Goal: Task Accomplishment & Management: Manage account settings

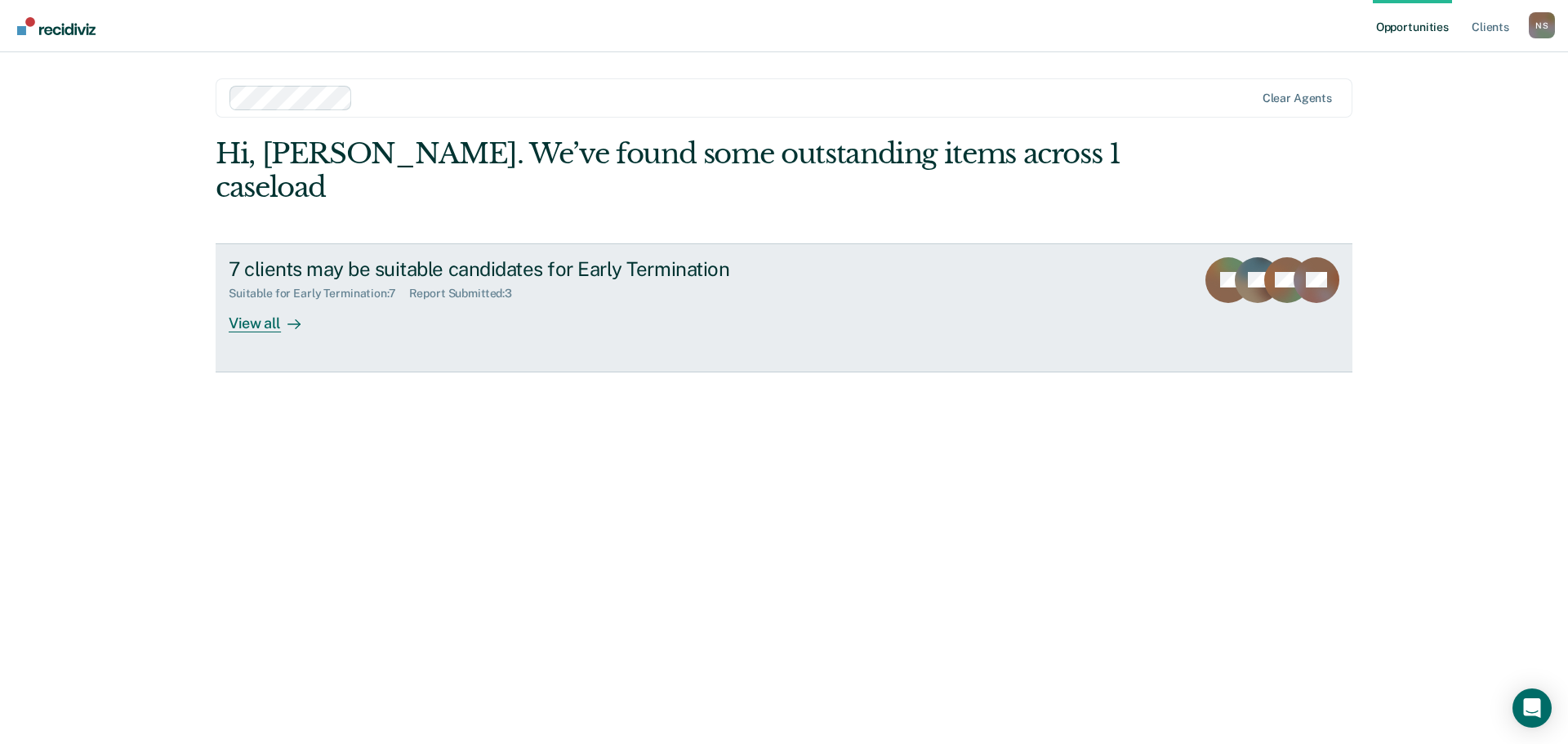
click at [400, 286] on div "Suitable for Early Termination : 7" at bounding box center [318, 293] width 180 height 14
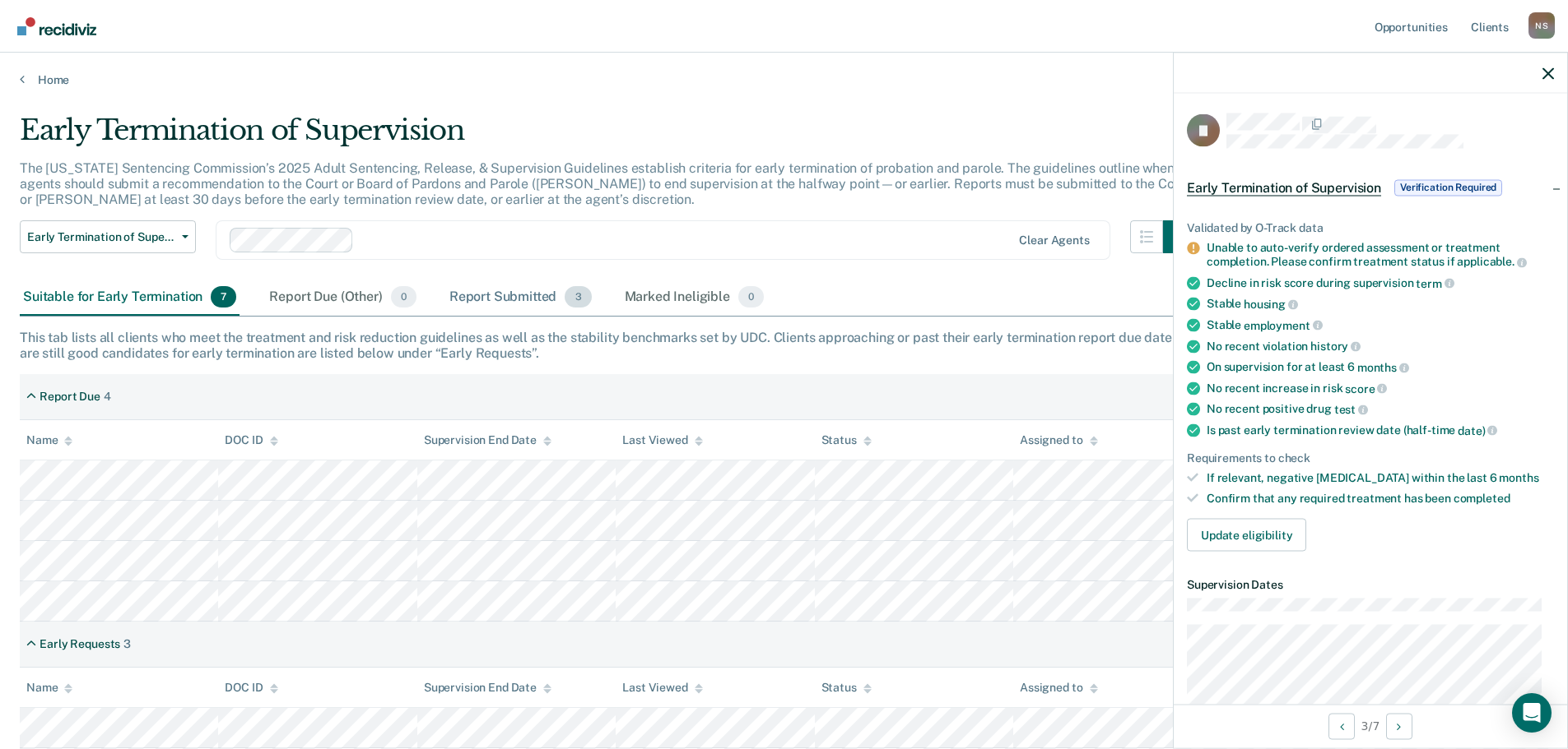
click at [513, 307] on div "Report Submitted 3" at bounding box center [521, 298] width 149 height 36
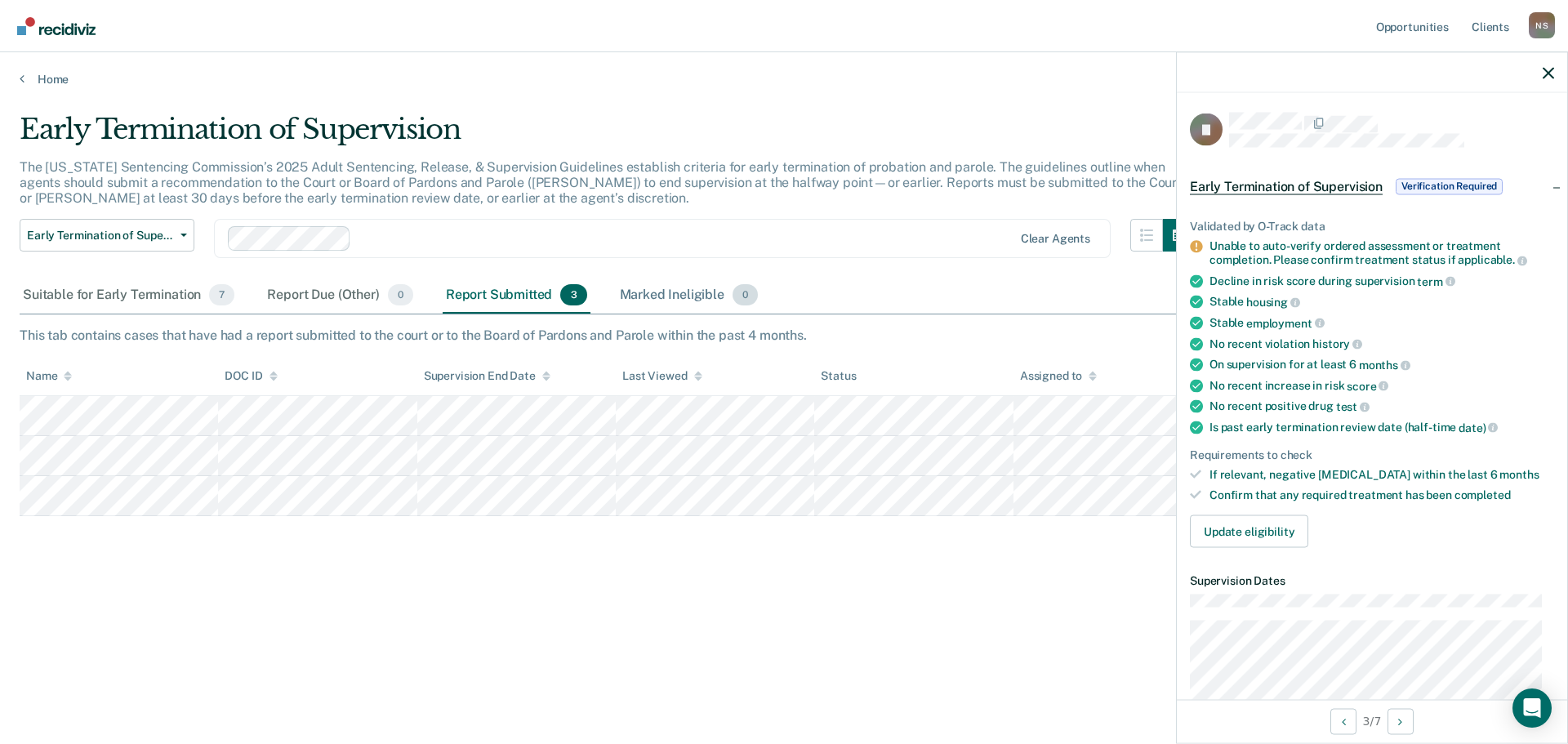
click at [682, 301] on div "Marked Ineligible 0" at bounding box center [689, 296] width 145 height 36
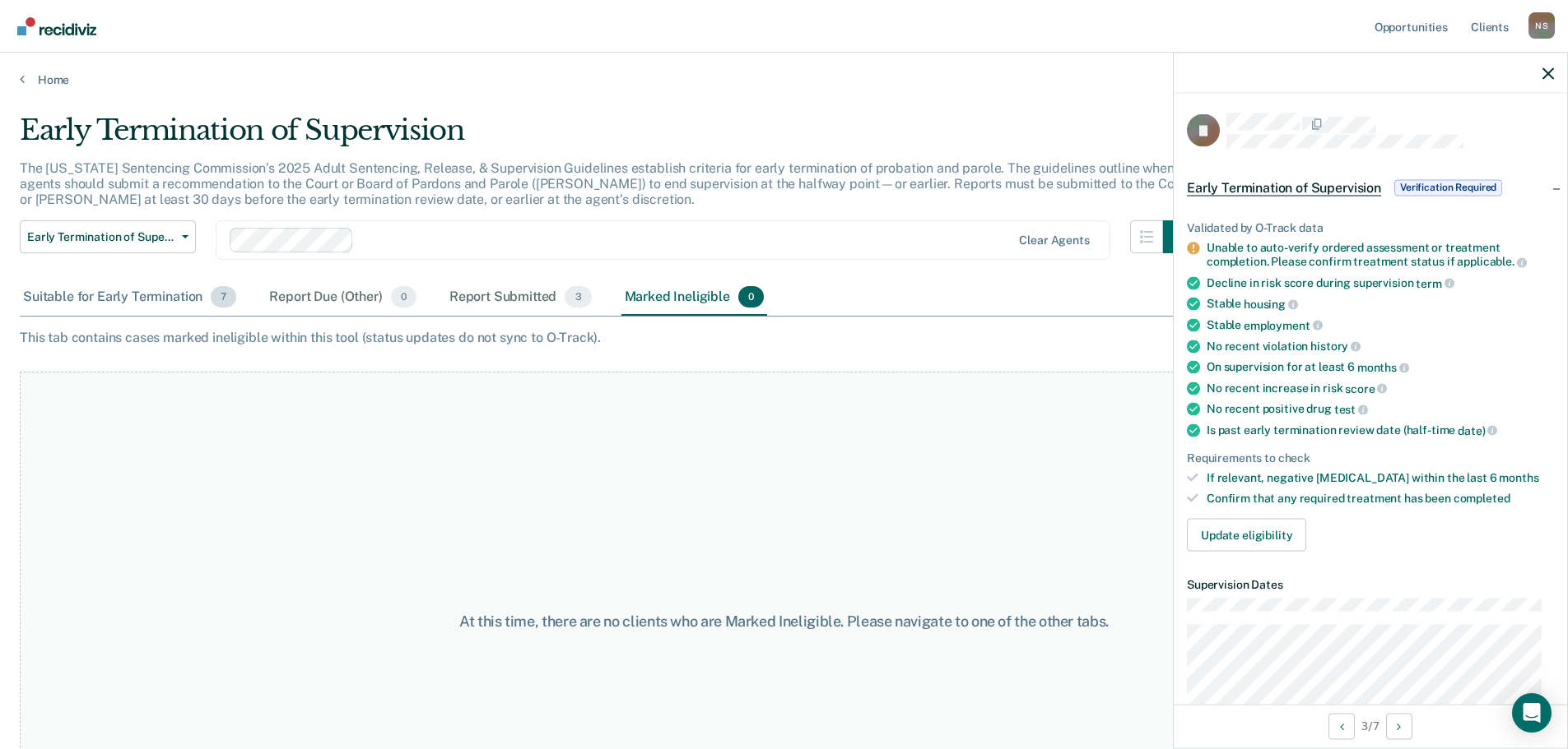
click at [137, 288] on div "Suitable for Early Termination 7" at bounding box center [129, 298] width 219 height 36
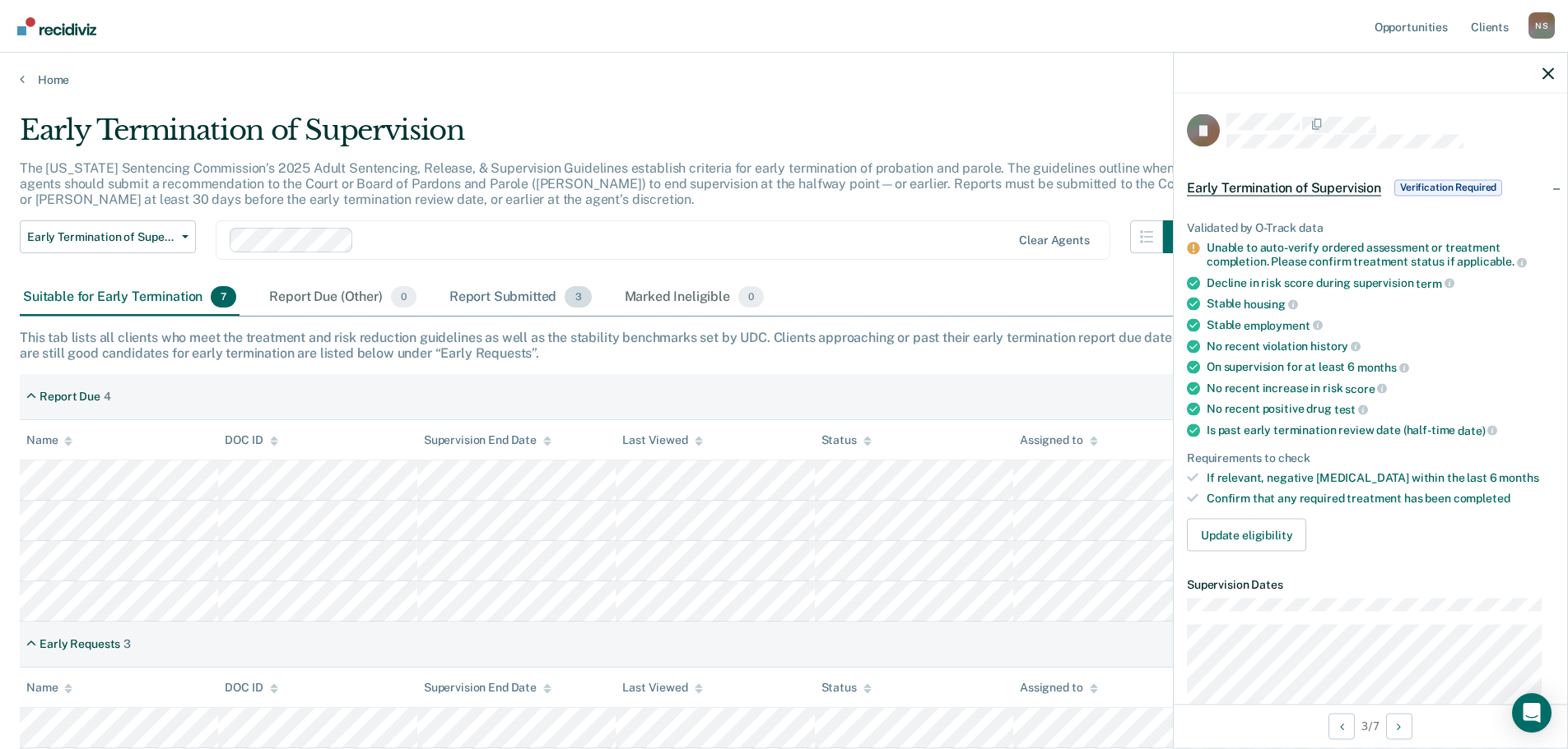
click at [461, 293] on div "Report Submitted 3" at bounding box center [521, 298] width 149 height 36
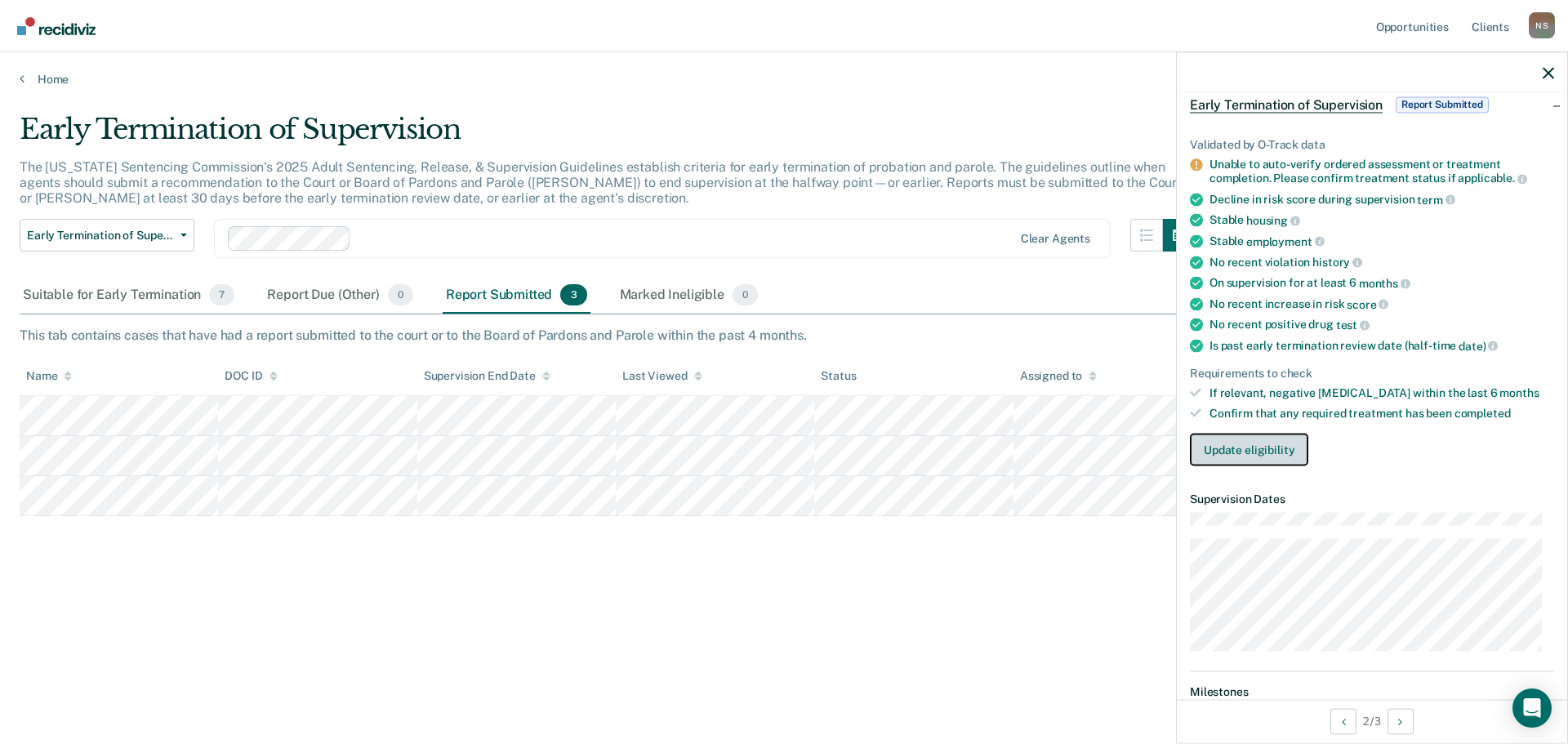
click at [1248, 434] on button "Update eligibility" at bounding box center [1249, 449] width 118 height 33
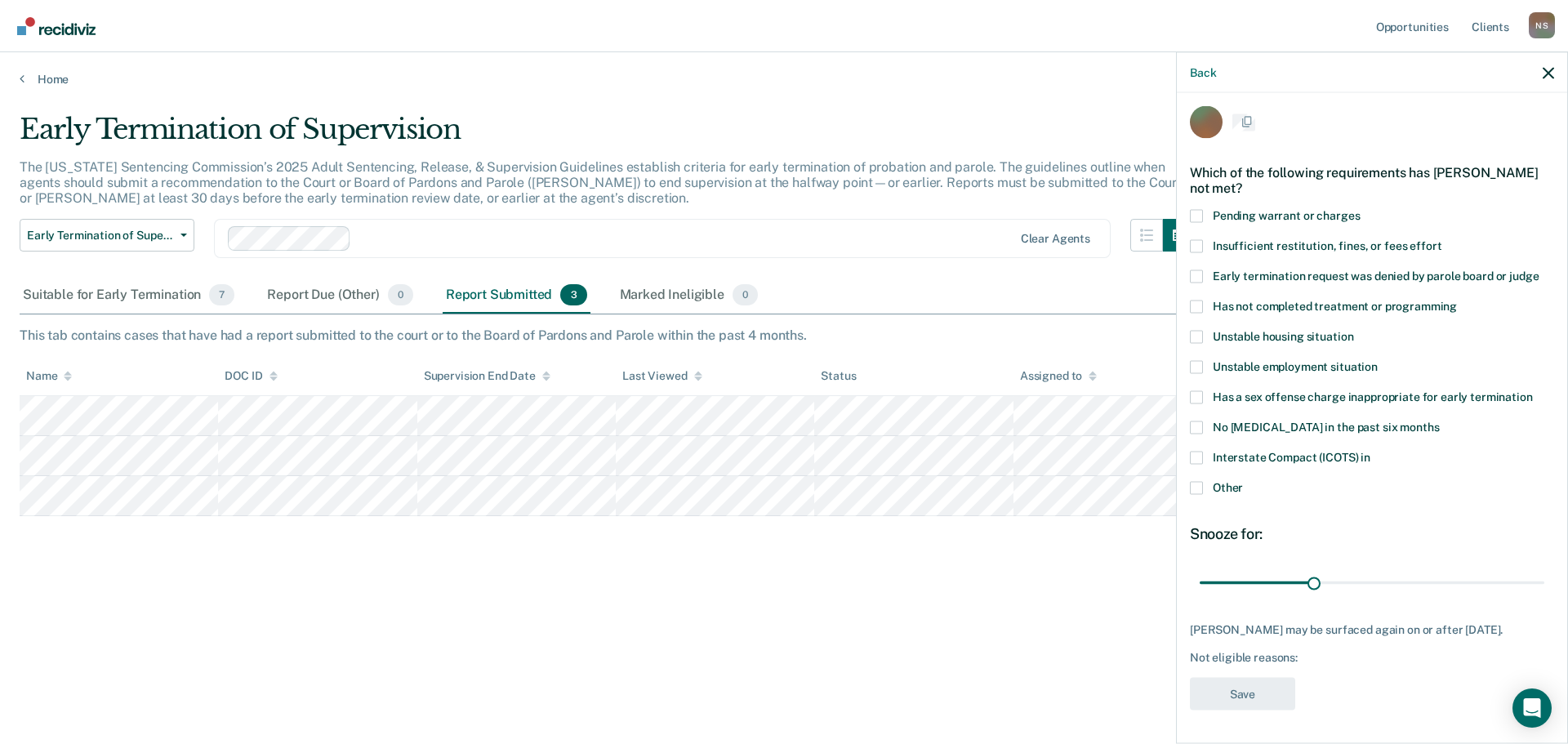
scroll to position [6, 0]
click at [1198, 279] on span at bounding box center [1197, 277] width 13 height 13
click at [1539, 271] on input "Early termination request was denied by parole board or judge" at bounding box center [1539, 271] width 0 height 0
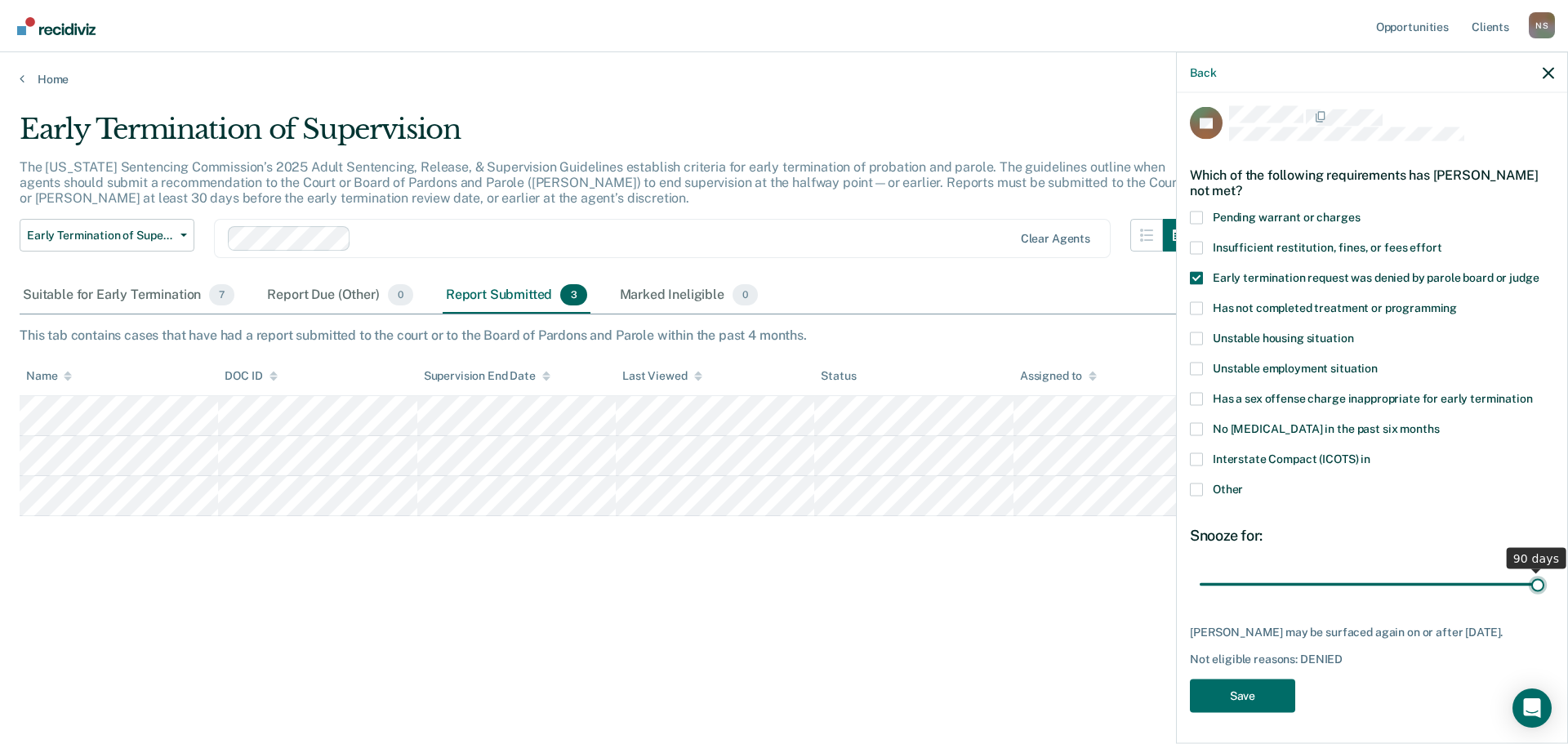
drag, startPoint x: 1323, startPoint y: 581, endPoint x: 1568, endPoint y: 572, distance: 245.2
type input "90"
click at [1545, 572] on input "range" at bounding box center [1372, 584] width 345 height 28
click at [1230, 688] on button "Save" at bounding box center [1242, 695] width 105 height 34
